Goal: Go to known website: Access a specific website the user already knows

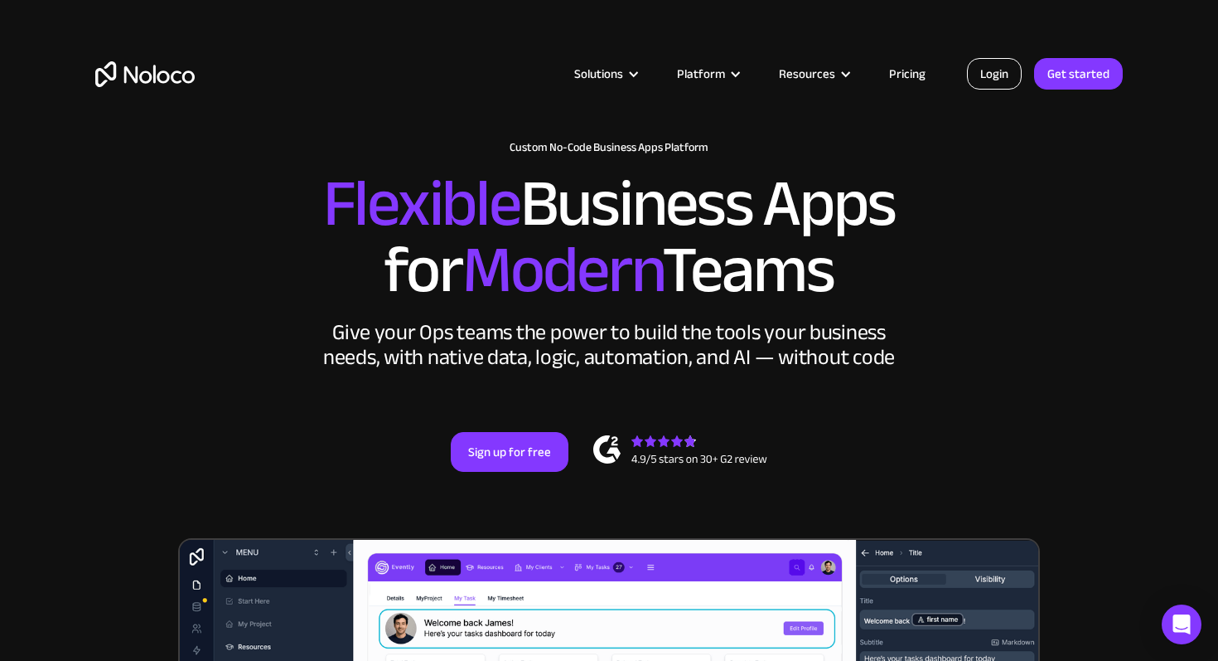
click at [1003, 77] on link "Login" at bounding box center [994, 73] width 55 height 31
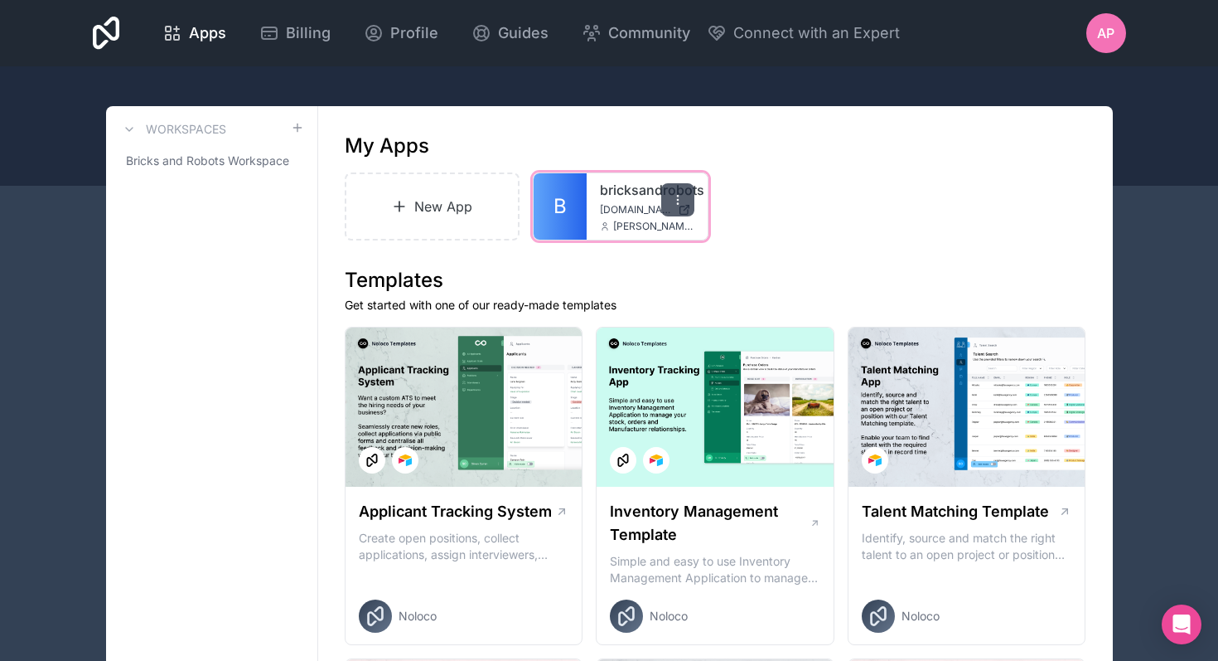
click at [683, 205] on icon at bounding box center [677, 199] width 13 height 13
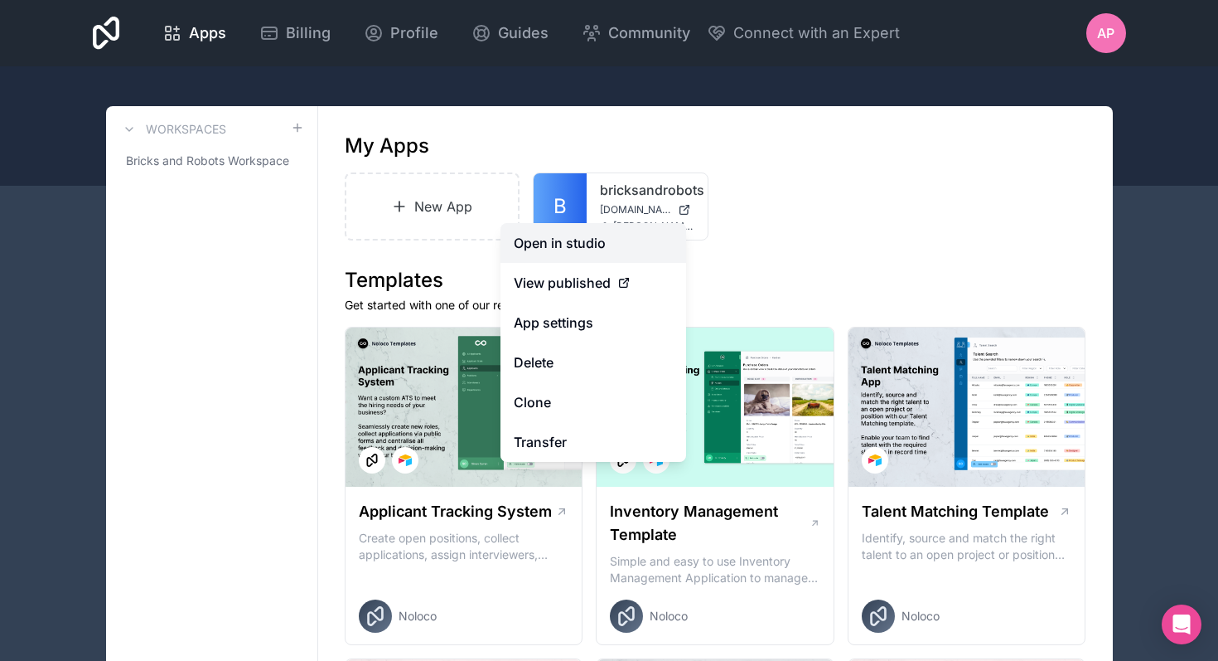
click at [589, 249] on link "Open in studio" at bounding box center [594, 243] width 186 height 40
